Goal: Transaction & Acquisition: Download file/media

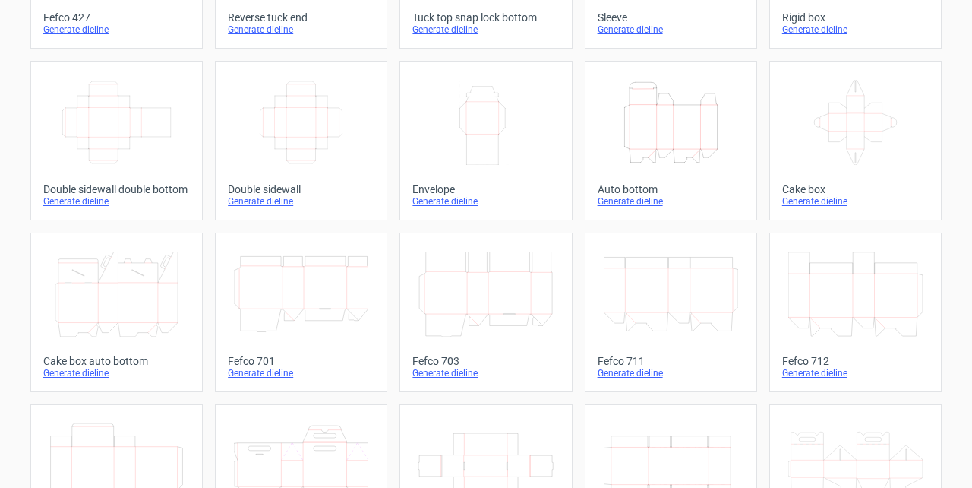
scroll to position [253, 0]
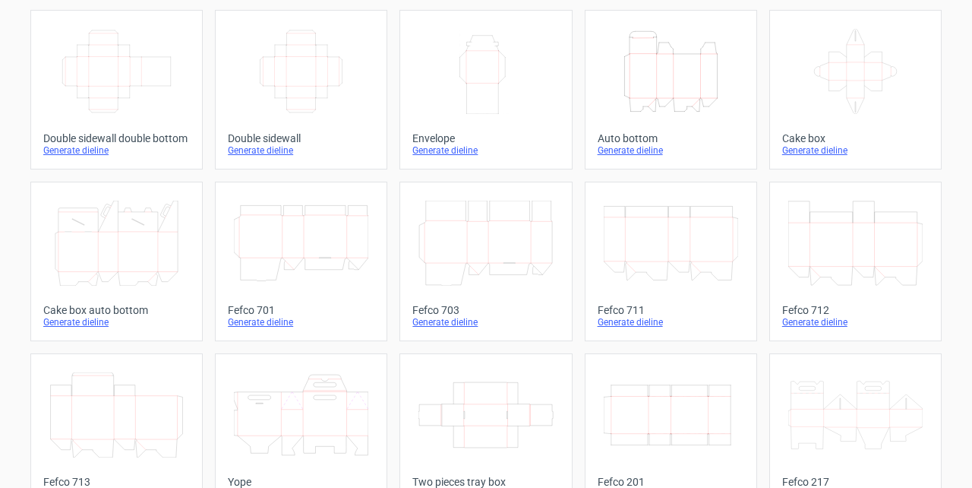
click at [650, 80] on icon "Height Depth Width" at bounding box center [671, 71] width 134 height 85
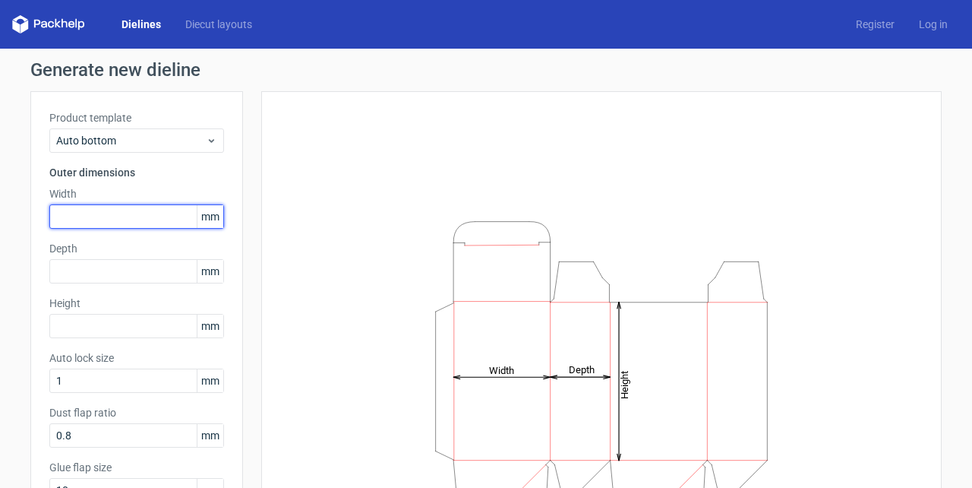
click at [128, 214] on input "text" at bounding box center [136, 216] width 175 height 24
type input "163"
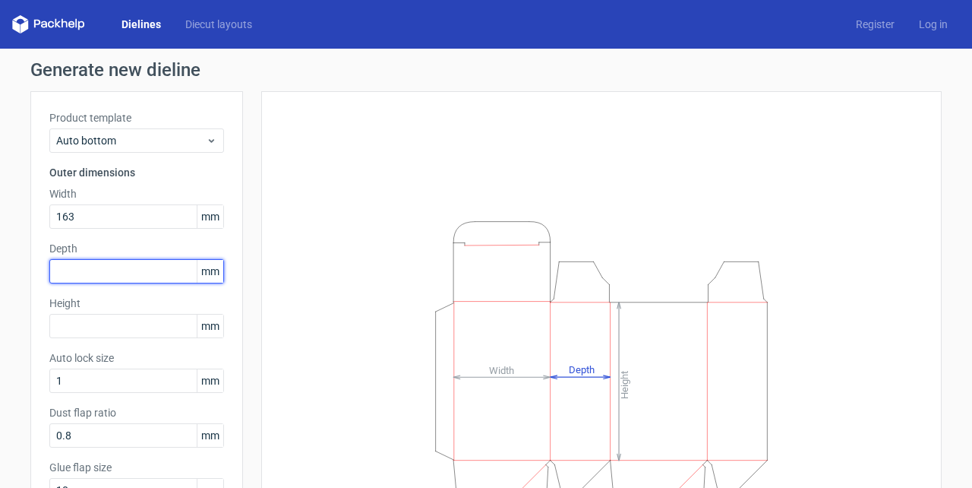
click at [79, 271] on input "text" at bounding box center [136, 271] width 175 height 24
type input "105"
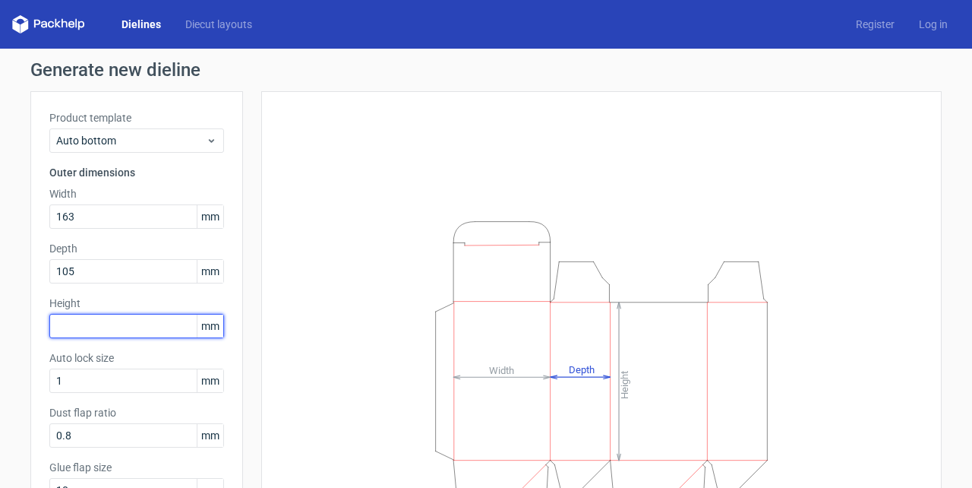
click at [82, 327] on input "text" at bounding box center [136, 326] width 175 height 24
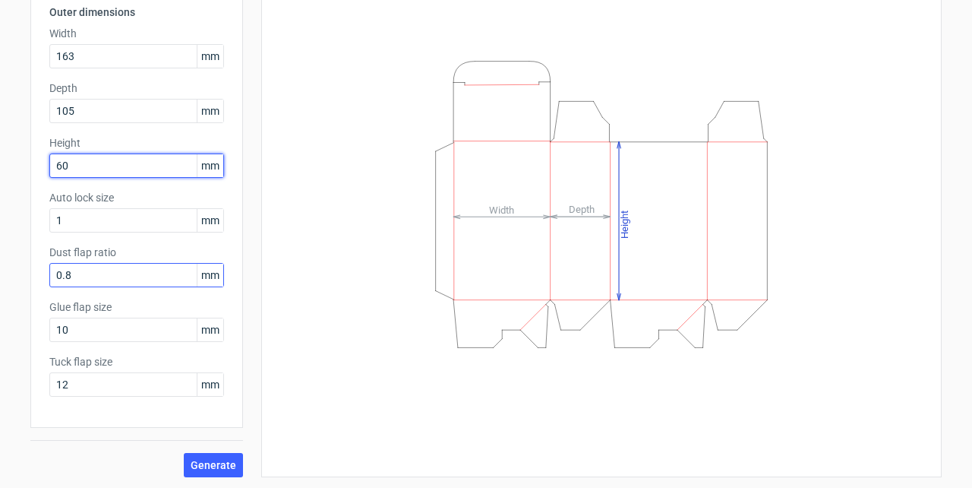
scroll to position [161, 0]
type input "60"
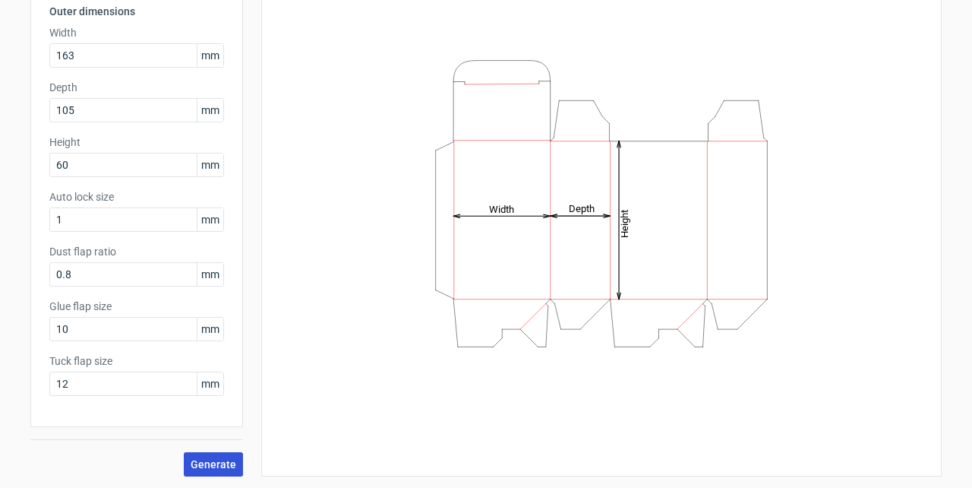
click at [219, 459] on span "Generate" at bounding box center [214, 464] width 46 height 11
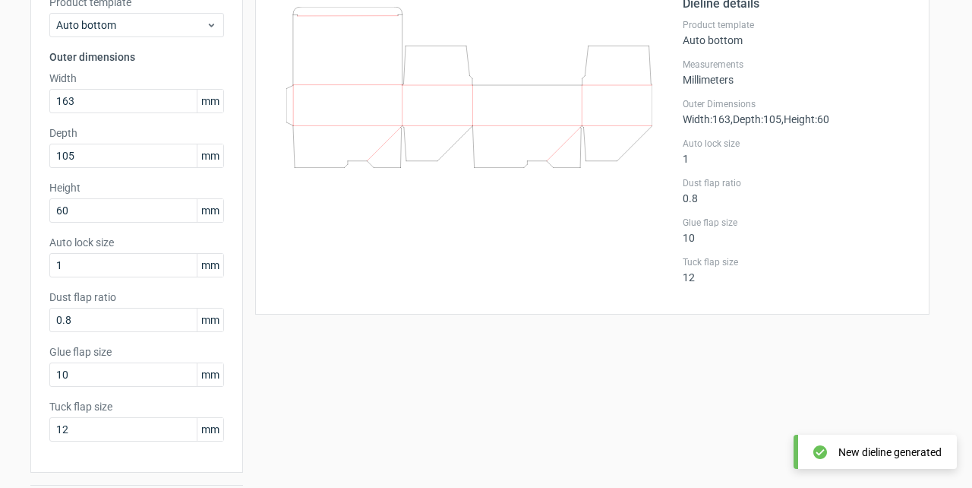
scroll to position [59, 0]
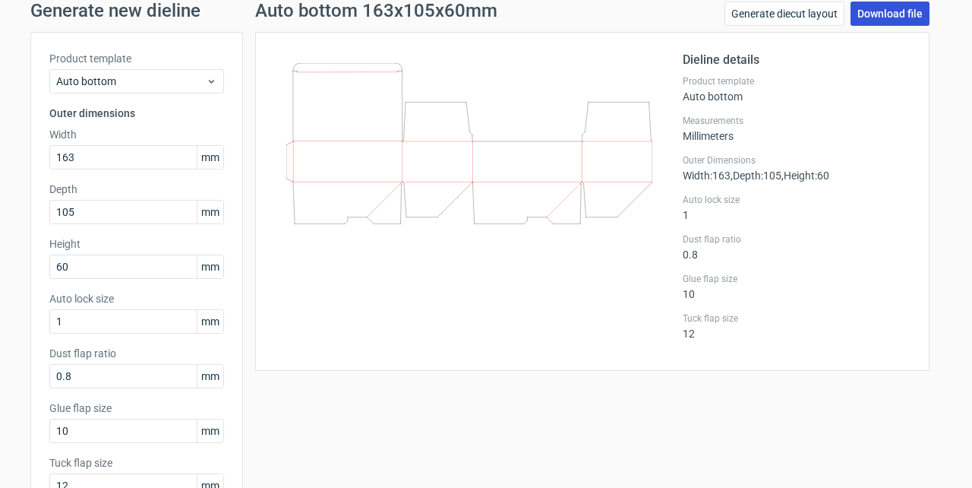
click at [887, 14] on link "Download file" at bounding box center [889, 14] width 79 height 24
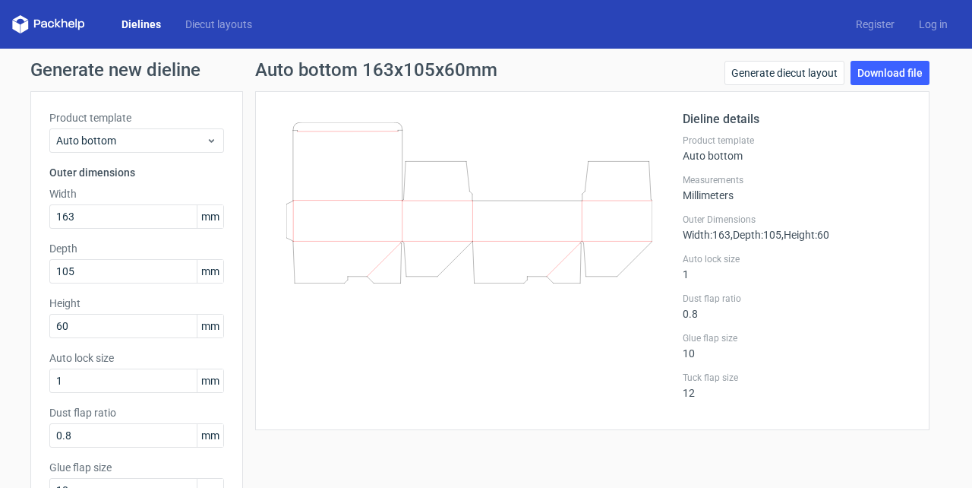
scroll to position [0, 0]
